Goal: Information Seeking & Learning: Learn about a topic

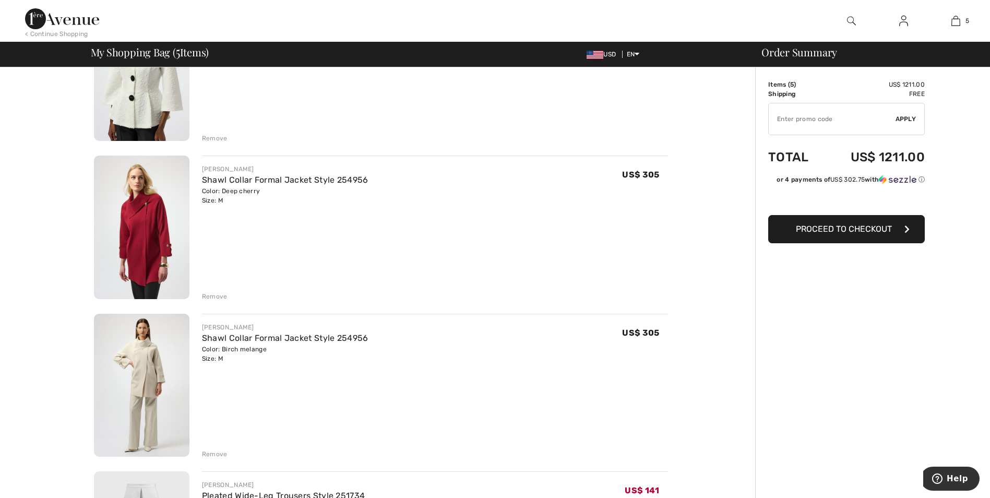
scroll to position [522, 0]
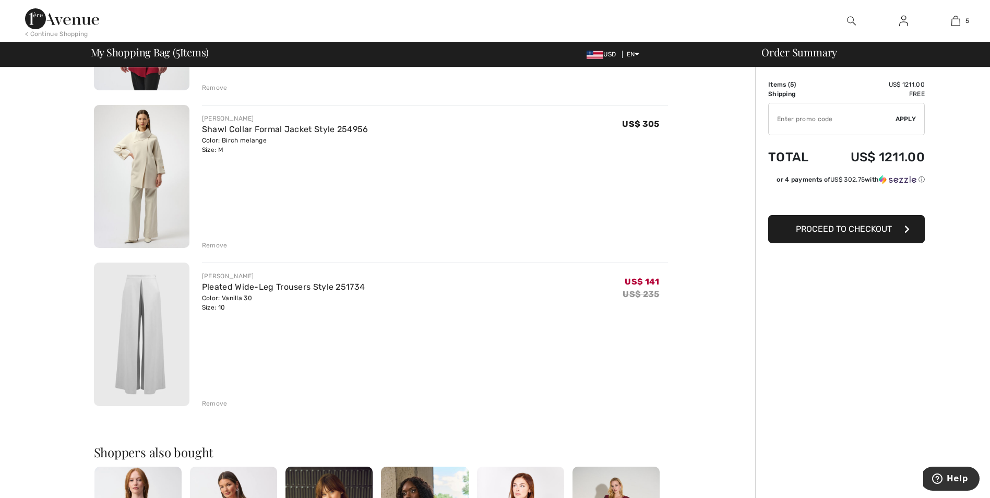
click at [145, 325] on img at bounding box center [141, 333] width 95 height 143
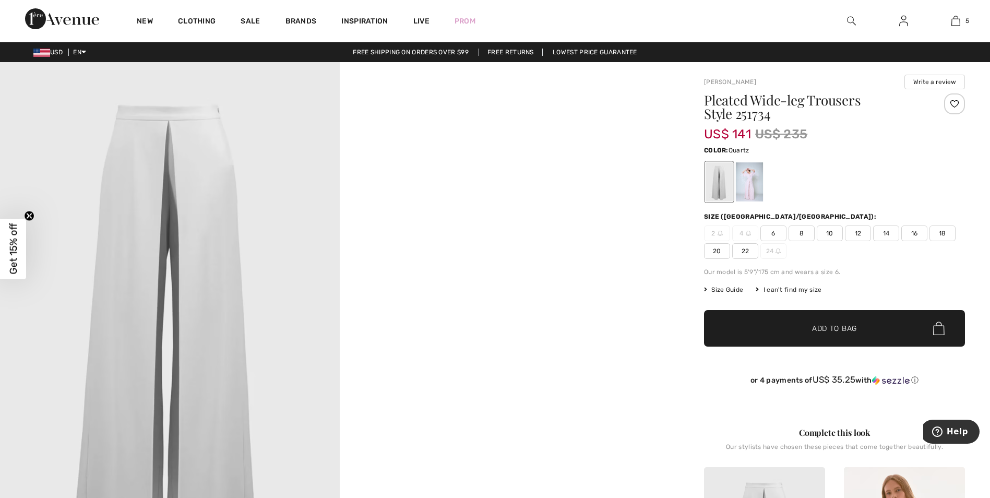
click at [750, 183] on div at bounding box center [749, 181] width 27 height 39
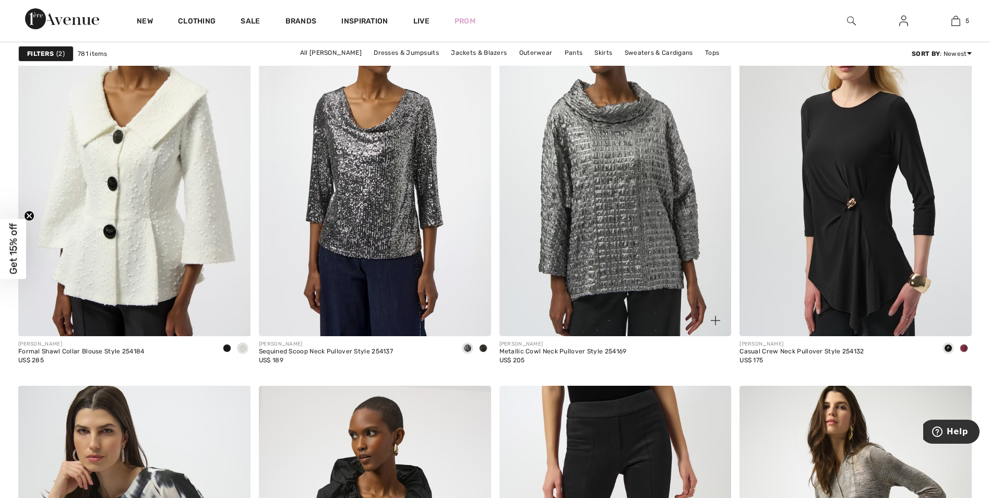
scroll to position [2452, 0]
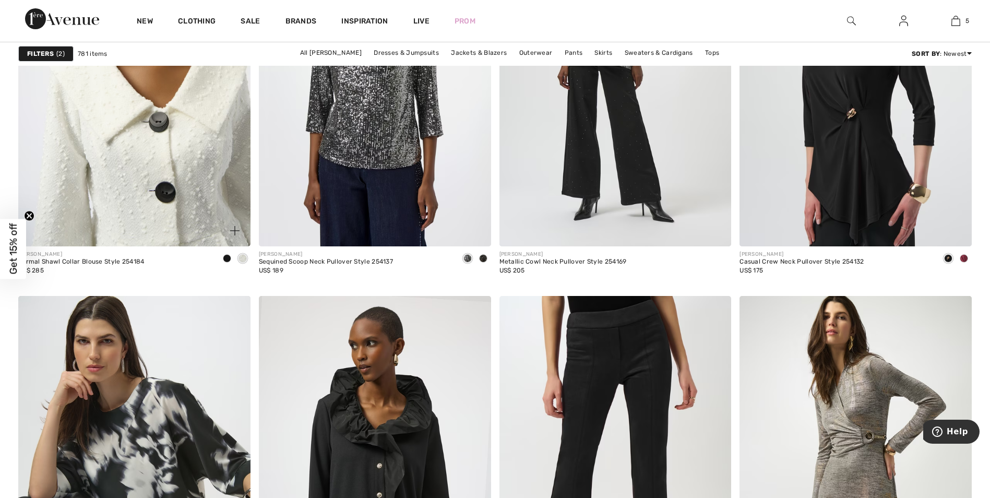
click at [165, 156] on img at bounding box center [134, 72] width 232 height 348
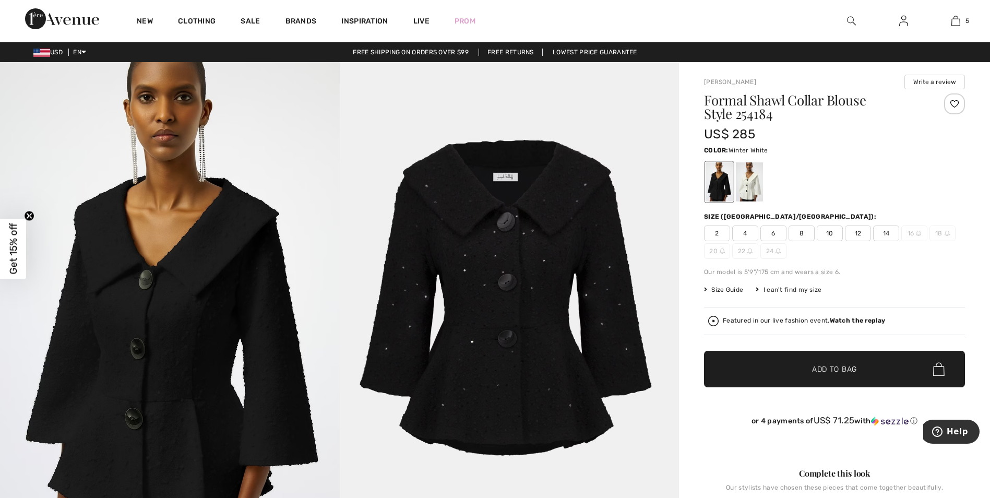
click at [755, 186] on div at bounding box center [749, 181] width 27 height 39
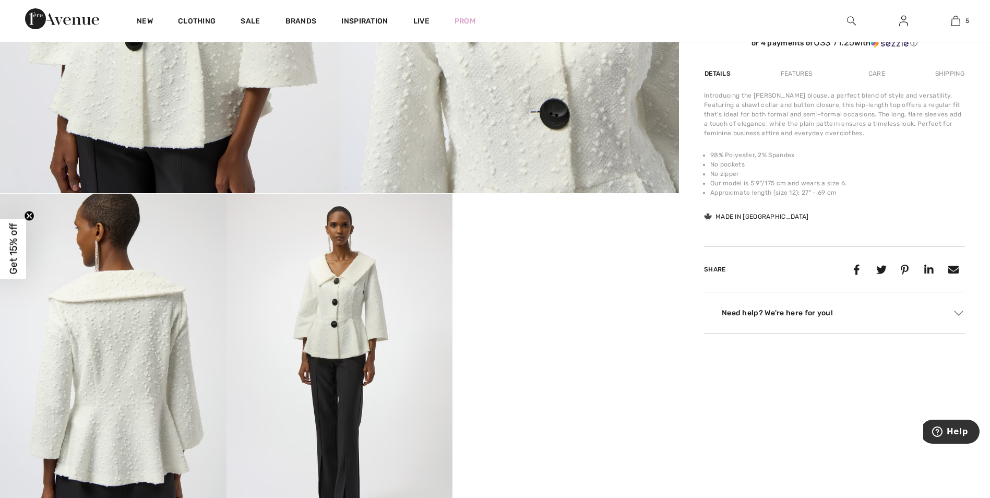
scroll to position [470, 0]
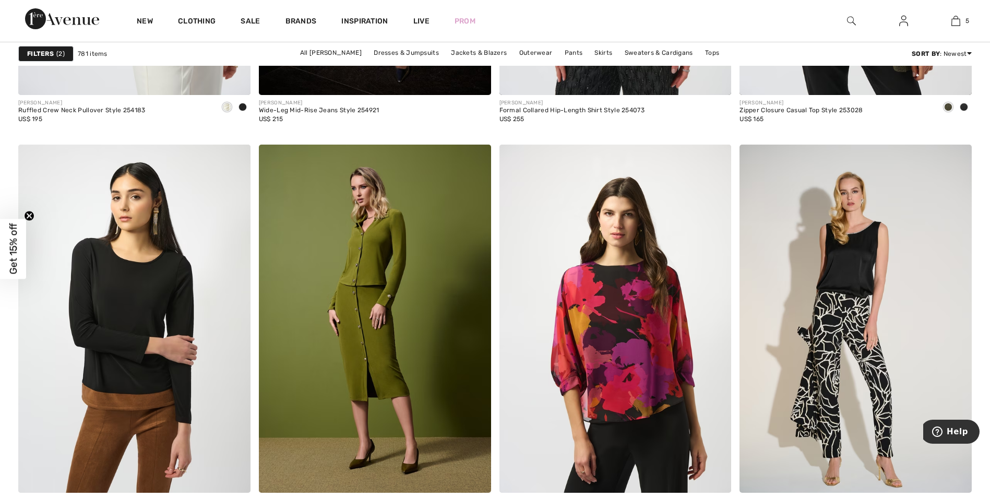
scroll to position [5948, 0]
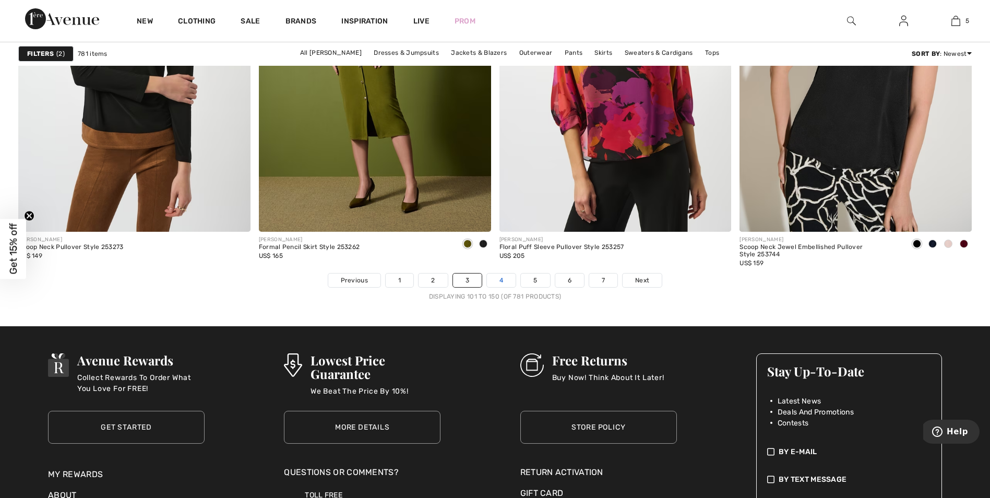
click at [502, 280] on link "4" at bounding box center [501, 280] width 29 height 14
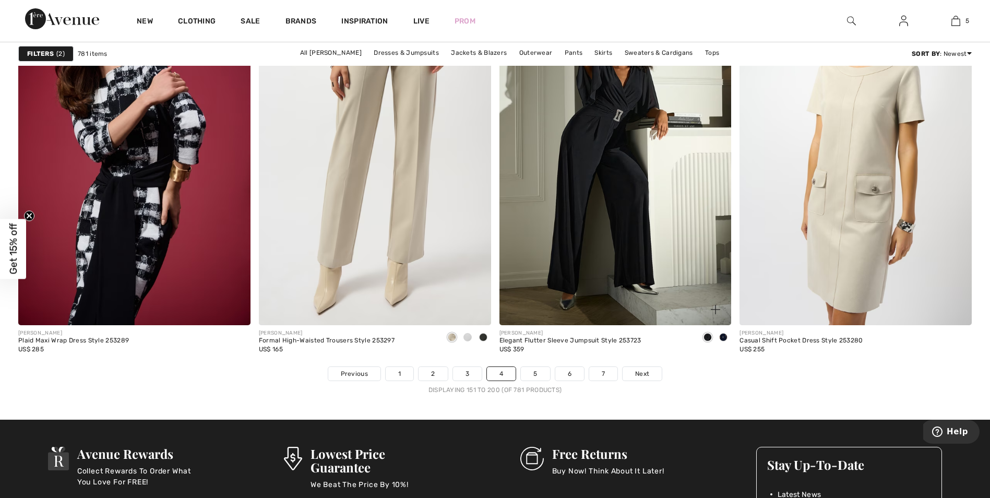
scroll to position [5948, 0]
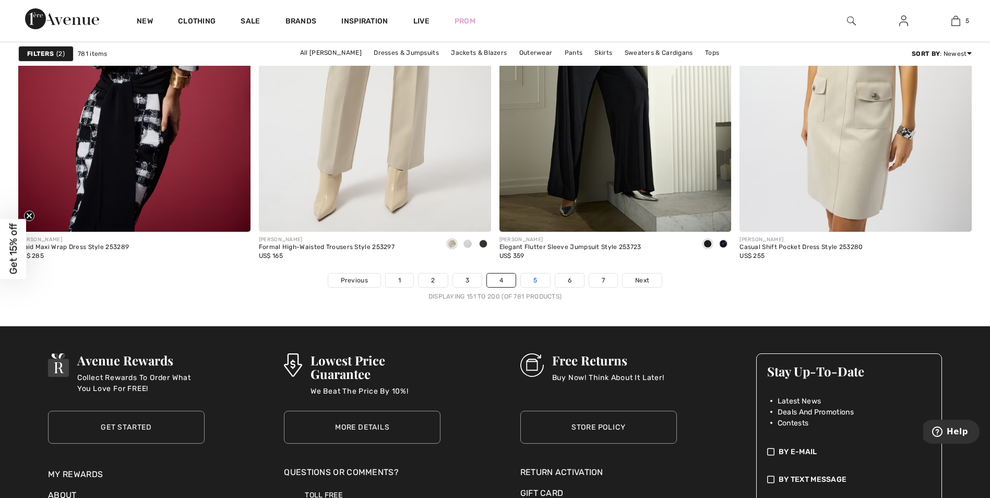
click at [534, 278] on link "5" at bounding box center [535, 280] width 29 height 14
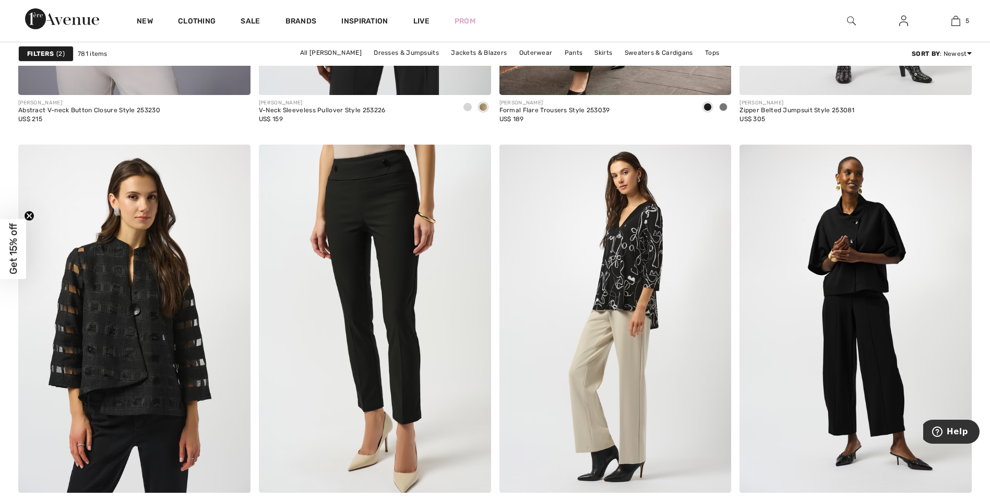
scroll to position [5844, 0]
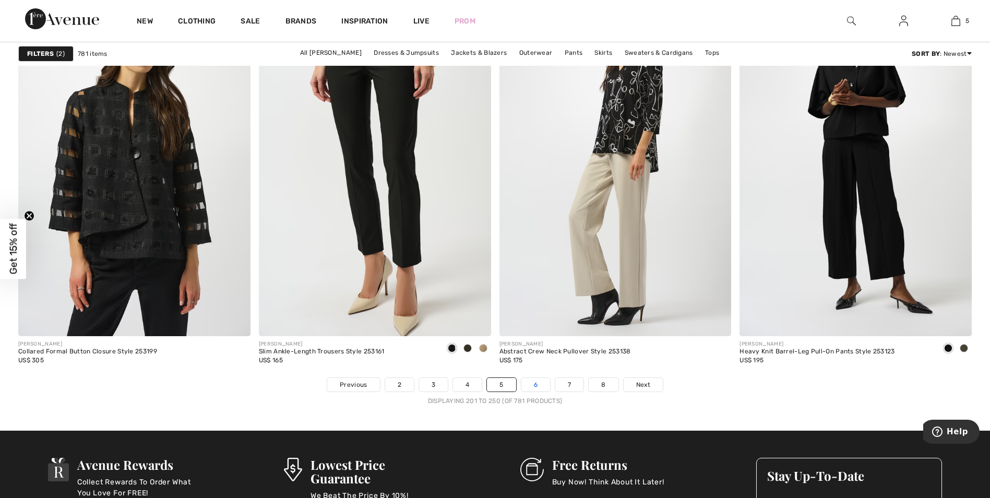
click at [536, 384] on link "6" at bounding box center [535, 385] width 29 height 14
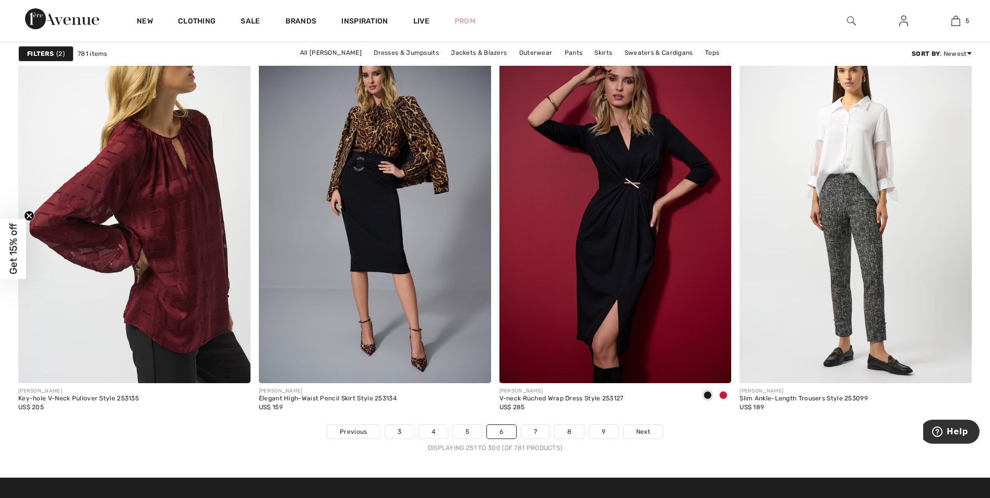
scroll to position [5896, 0]
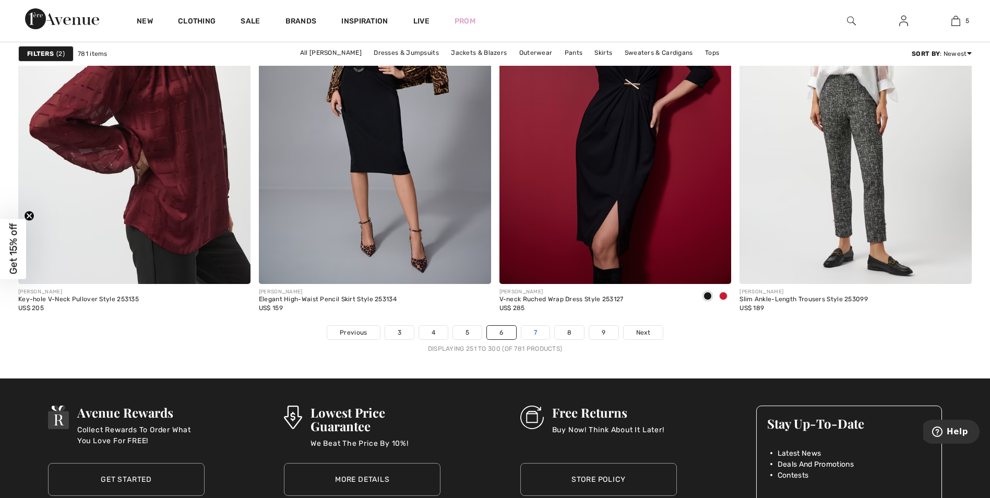
click at [536, 330] on link "7" at bounding box center [535, 333] width 28 height 14
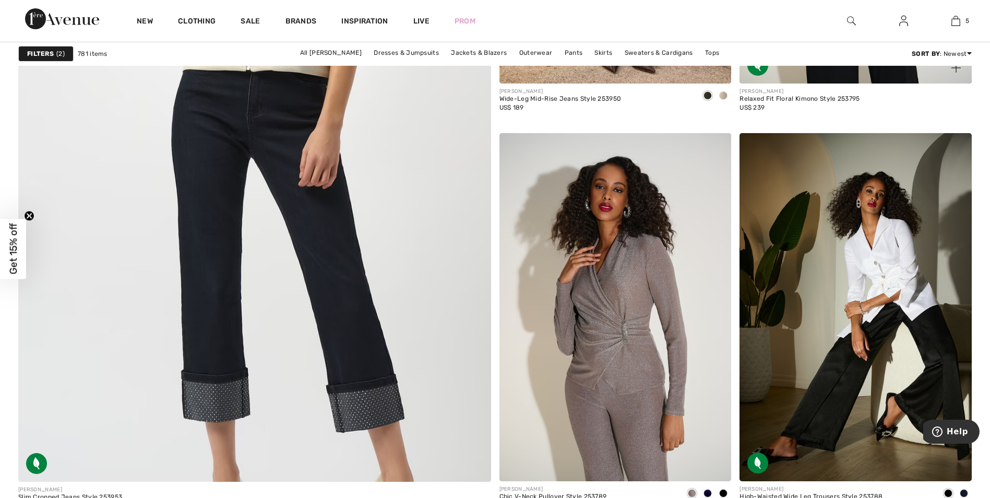
scroll to position [3653, 0]
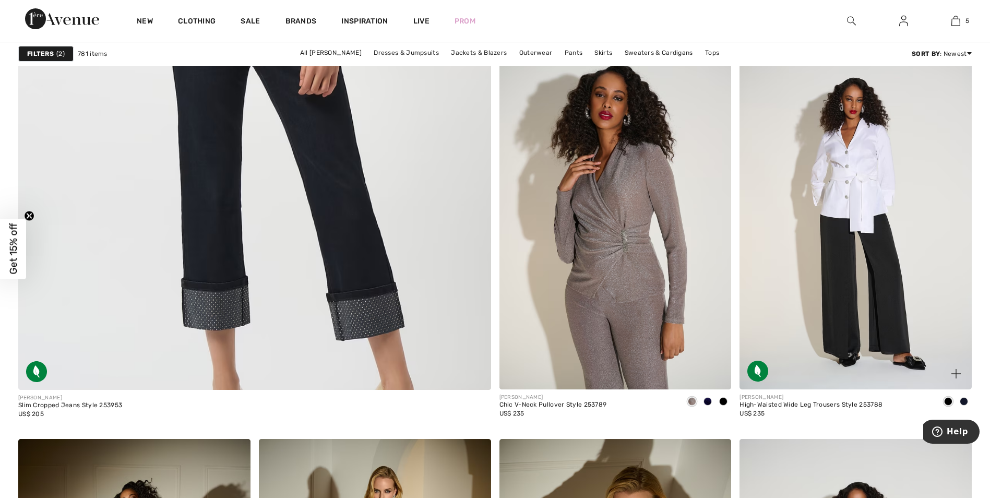
click at [885, 269] on img at bounding box center [855, 215] width 232 height 348
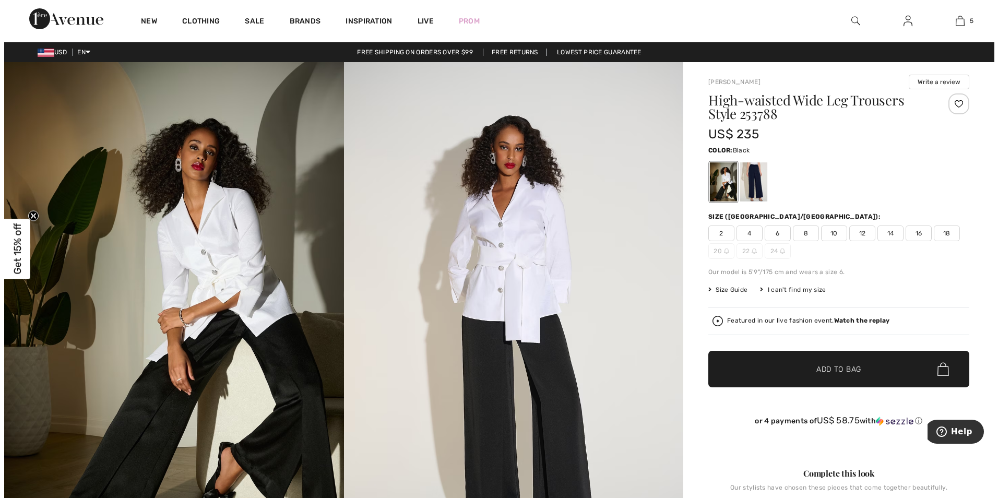
scroll to position [104, 0]
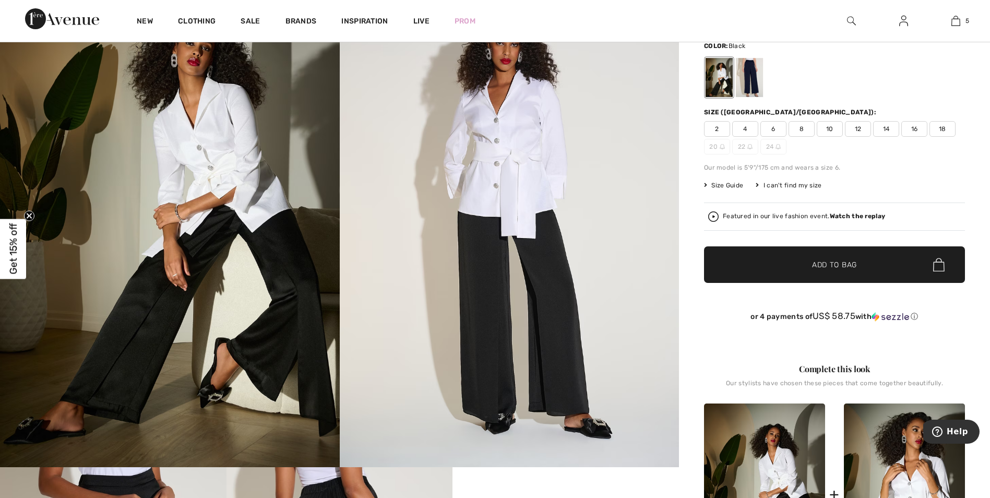
click at [714, 215] on img at bounding box center [713, 216] width 10 height 10
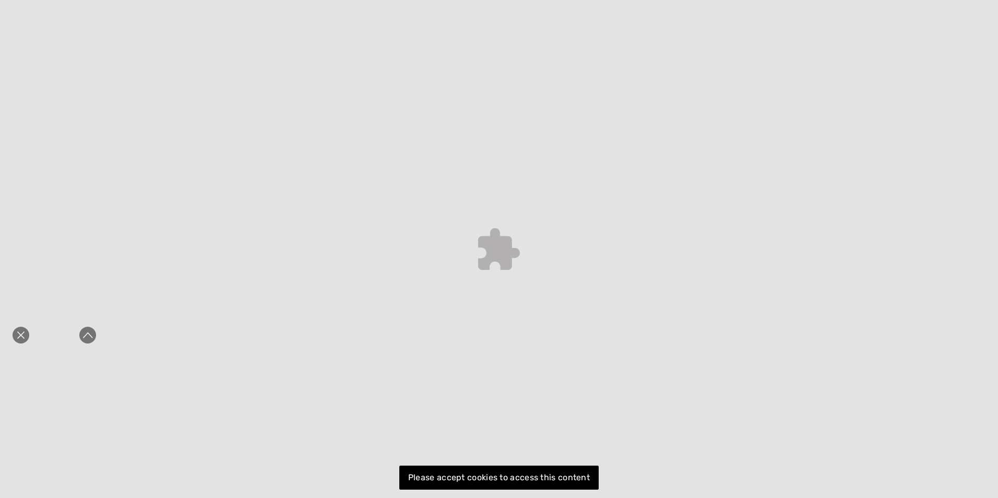
scroll to position [0, 0]
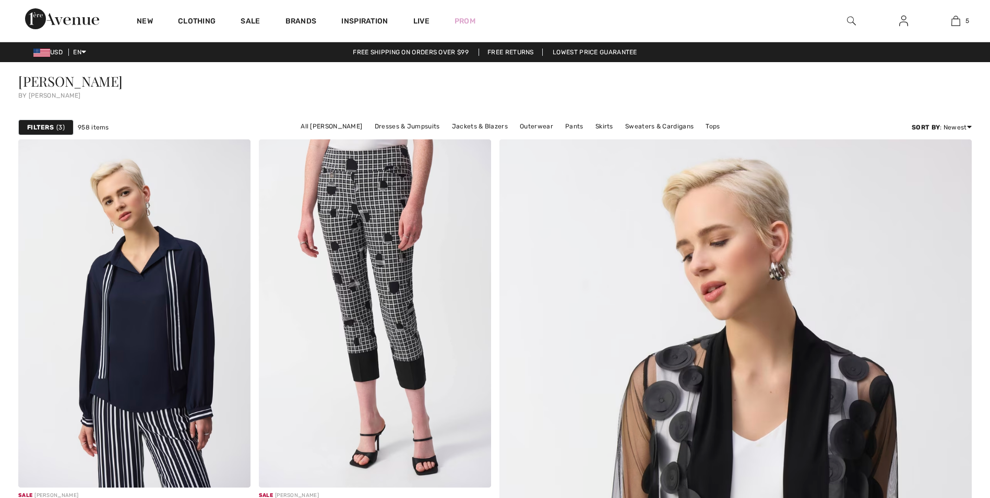
scroll to position [6053, 0]
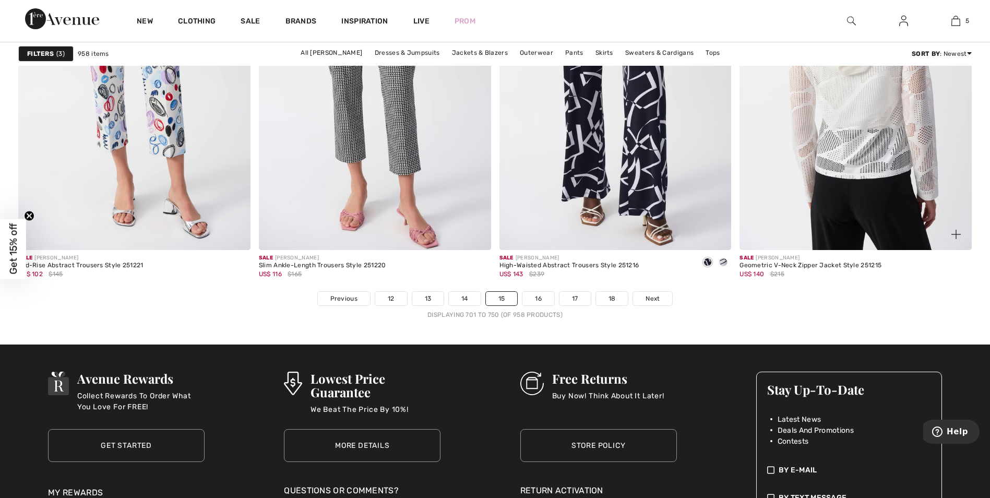
scroll to position [6001, 0]
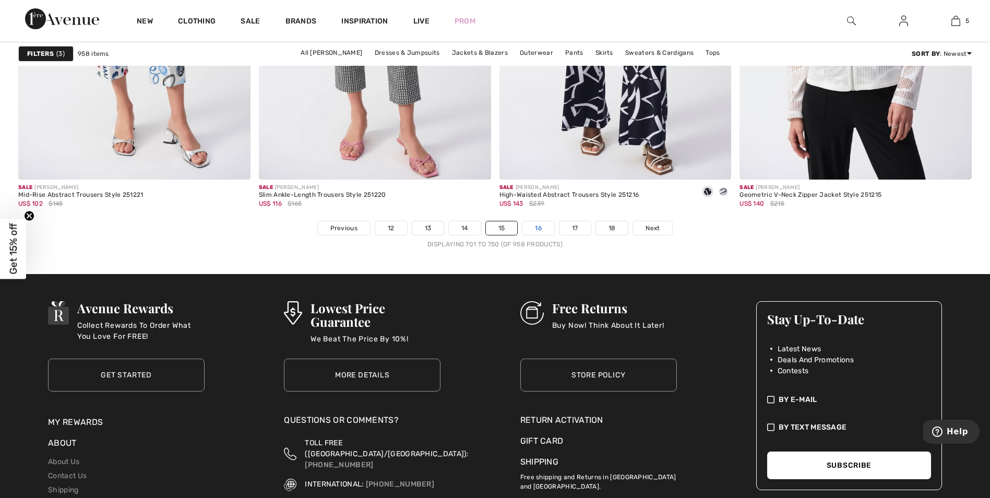
drag, startPoint x: 539, startPoint y: 229, endPoint x: 545, endPoint y: 229, distance: 6.3
click at [539, 229] on link "16" at bounding box center [538, 228] width 32 height 14
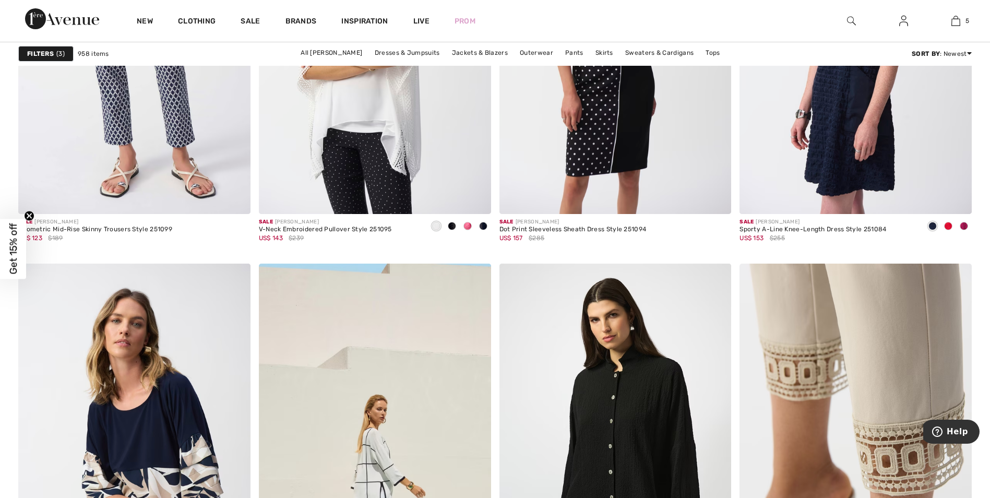
scroll to position [2348, 0]
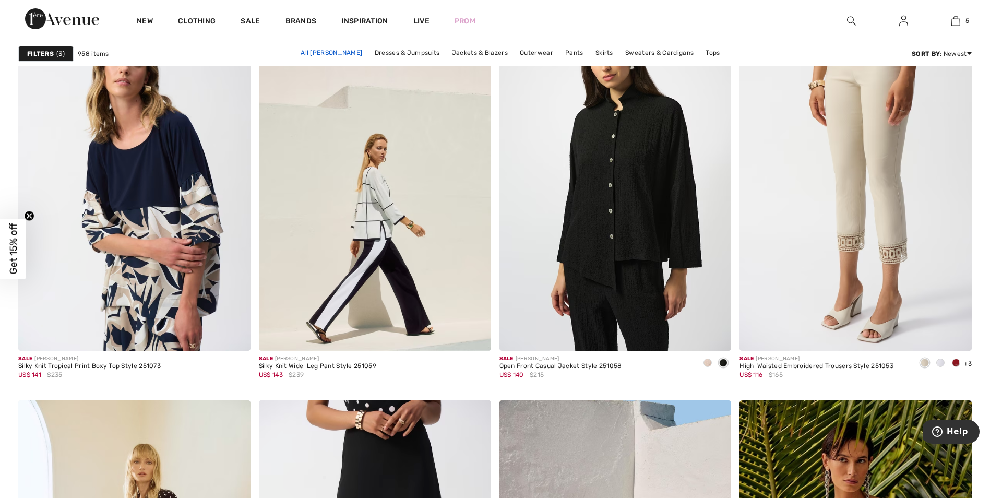
click at [340, 53] on link "All [PERSON_NAME]" at bounding box center [331, 53] width 72 height 14
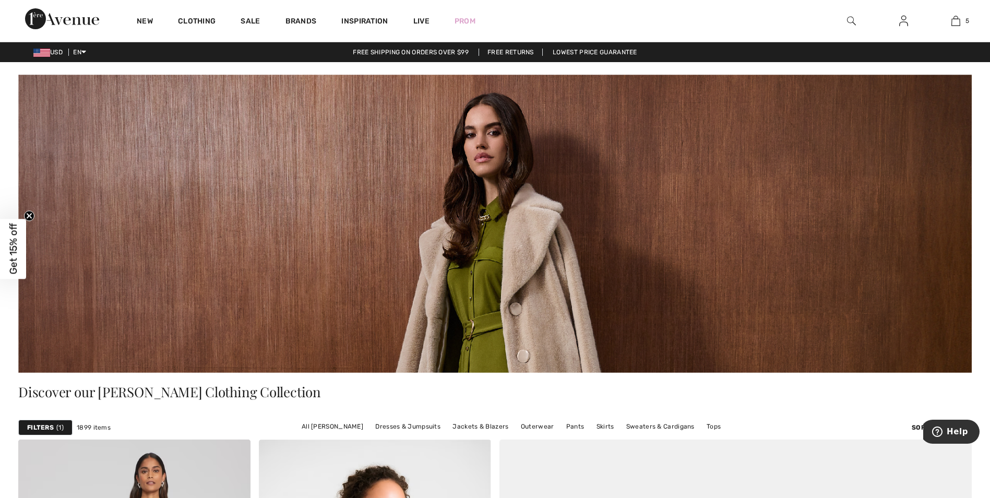
click at [46, 426] on strong "Filters" at bounding box center [40, 427] width 27 height 9
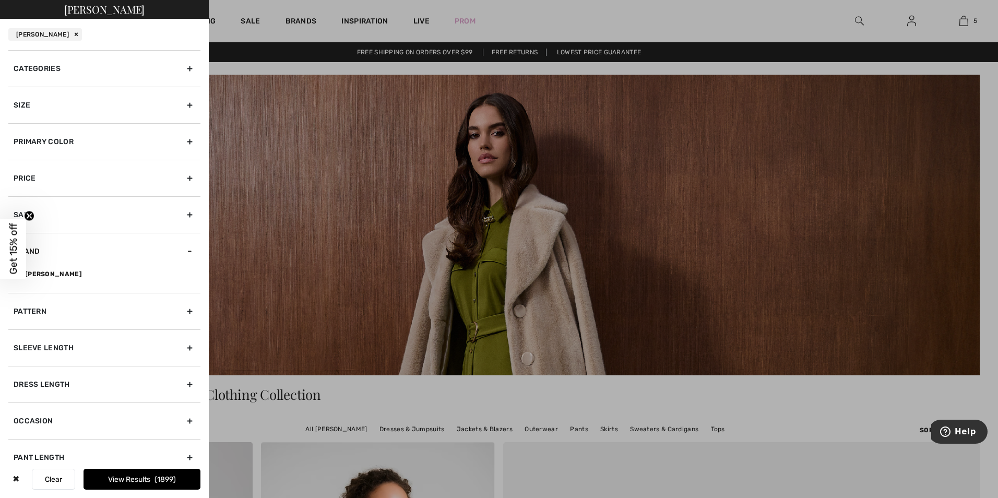
click at [181, 104] on div "Size" at bounding box center [104, 105] width 192 height 37
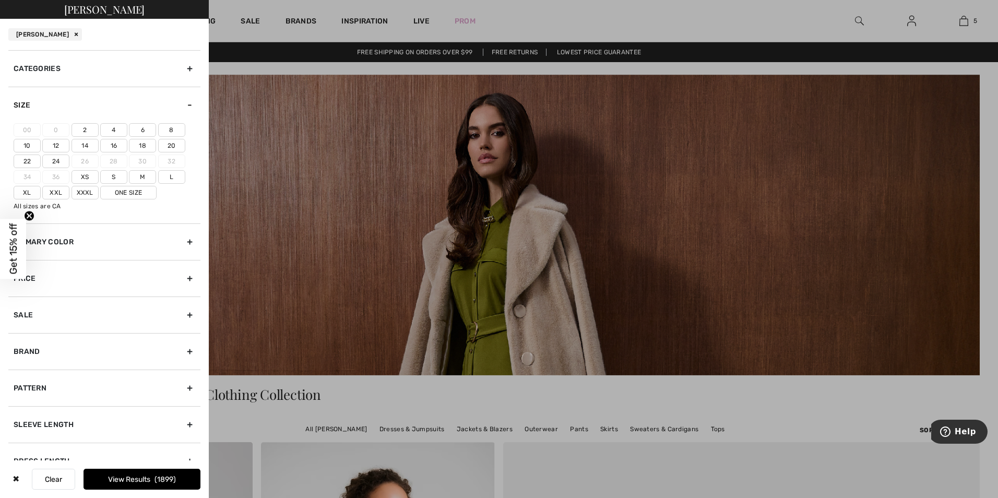
click at [27, 146] on label "10" at bounding box center [27, 146] width 27 height 14
click at [0, 0] on input"] "10" at bounding box center [0, 0] width 0 height 0
click at [123, 477] on button "View Results 781" at bounding box center [141, 479] width 117 height 21
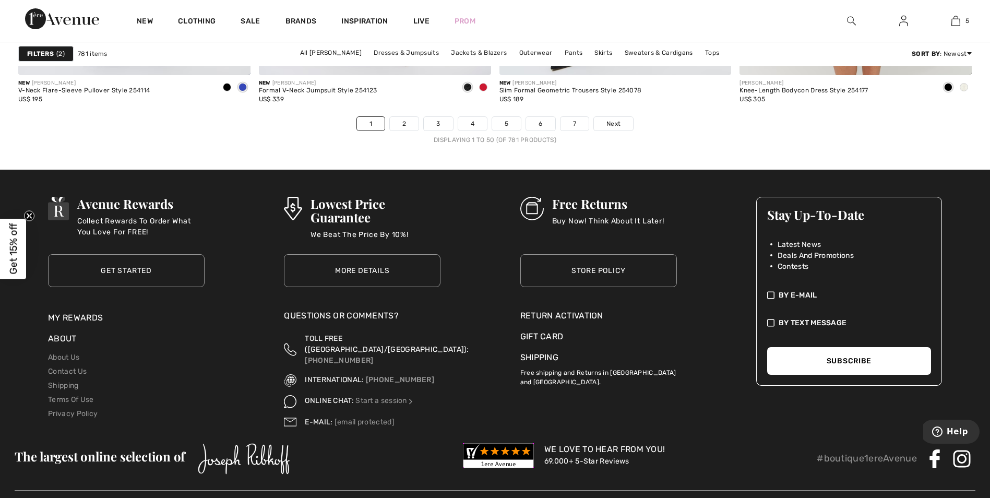
scroll to position [6146, 0]
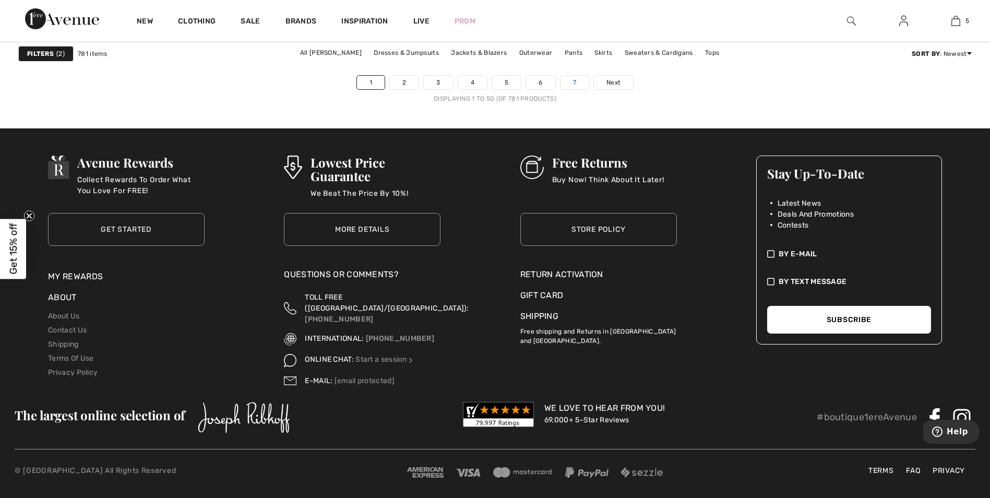
click at [581, 83] on link "7" at bounding box center [574, 83] width 28 height 14
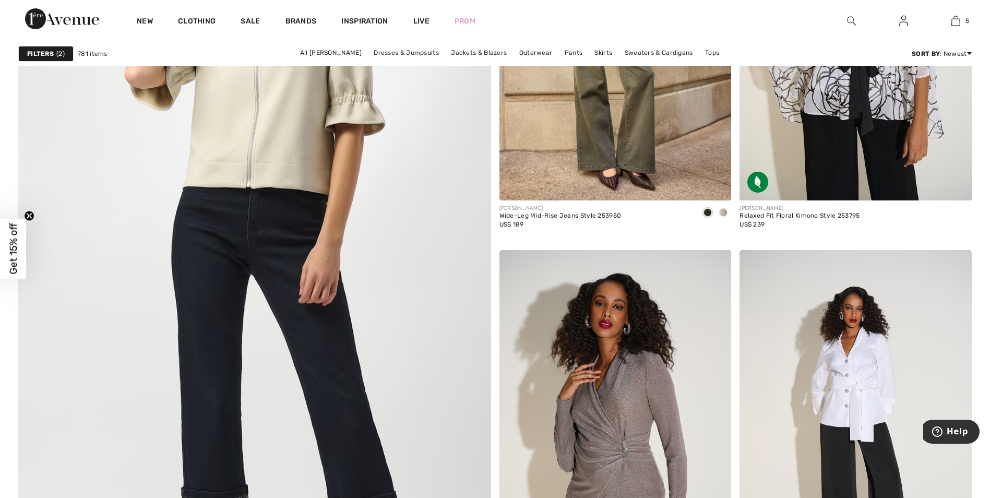
scroll to position [3600, 0]
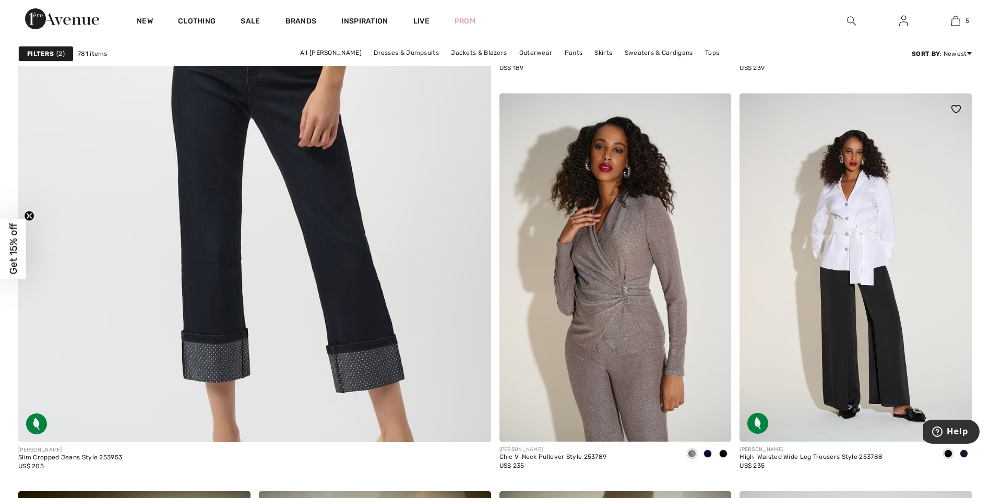
click at [879, 316] on img at bounding box center [855, 267] width 232 height 348
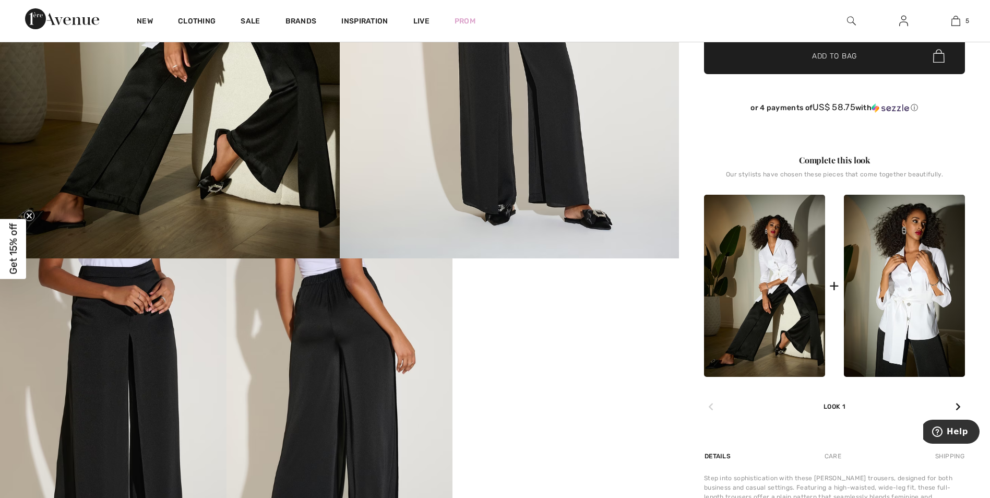
scroll to position [470, 0]
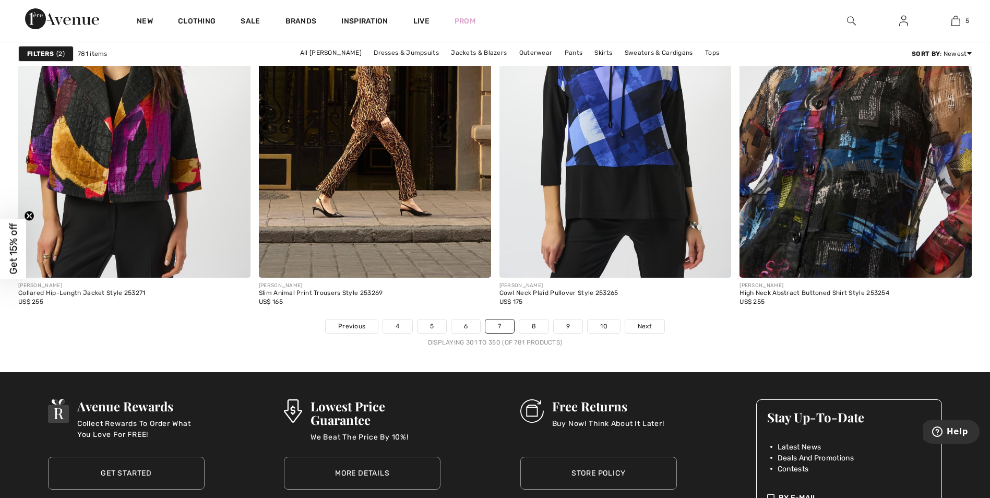
scroll to position [6001, 0]
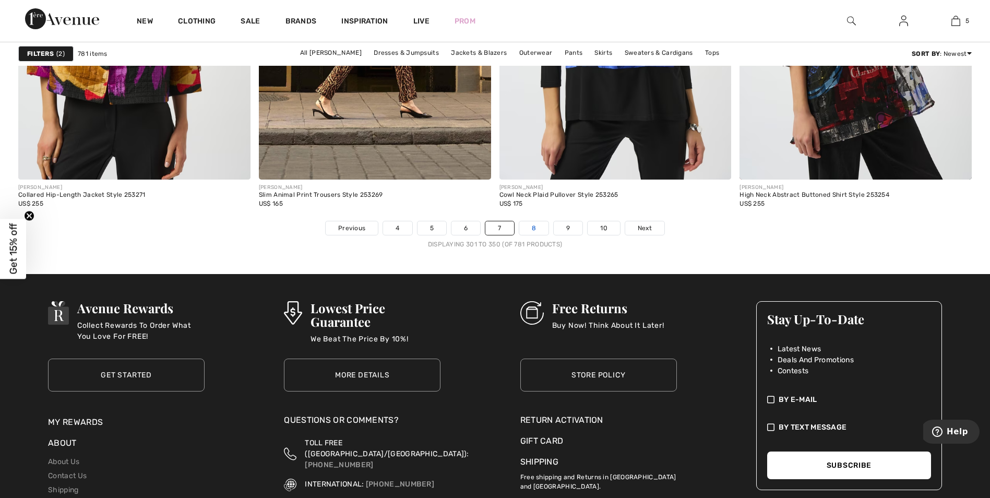
click at [536, 228] on link "8" at bounding box center [533, 228] width 29 height 14
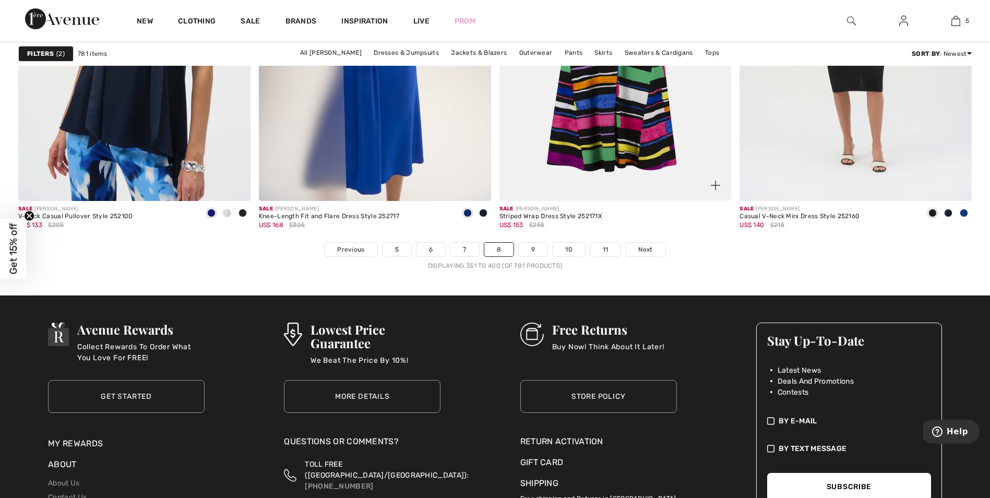
scroll to position [6053, 0]
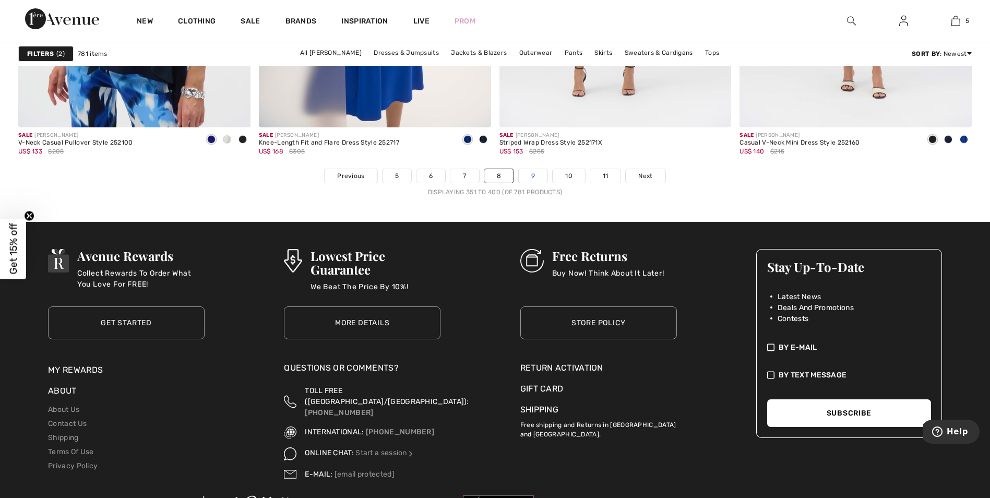
click at [533, 172] on link "9" at bounding box center [533, 176] width 29 height 14
